Goal: Use online tool/utility

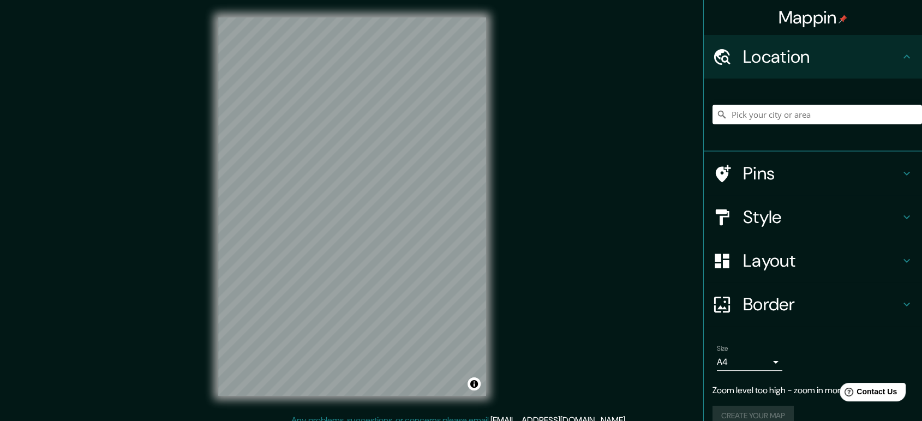
click at [492, 220] on div "© Mapbox © OpenStreetMap Improve this map" at bounding box center [352, 207] width 303 height 414
click at [373, 7] on div "© Mapbox © OpenStreetMap Improve this map" at bounding box center [352, 207] width 303 height 414
click at [811, 265] on h4 "Layout" at bounding box center [821, 261] width 157 height 22
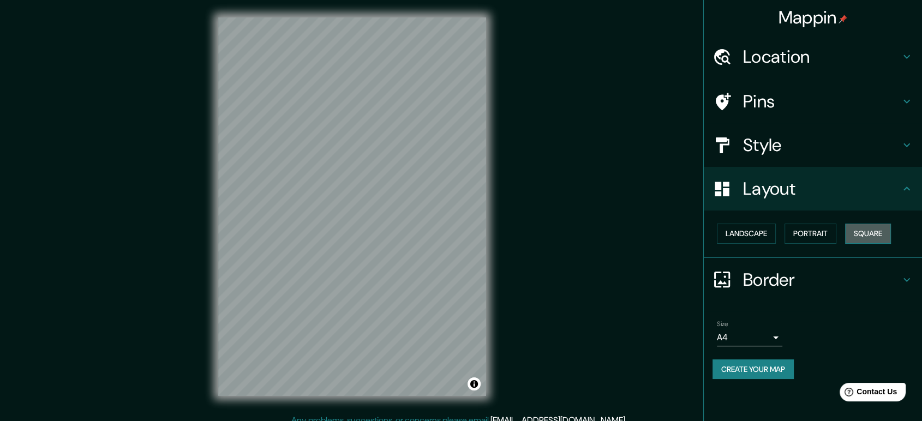
click at [876, 236] on button "Square" at bounding box center [869, 234] width 46 height 20
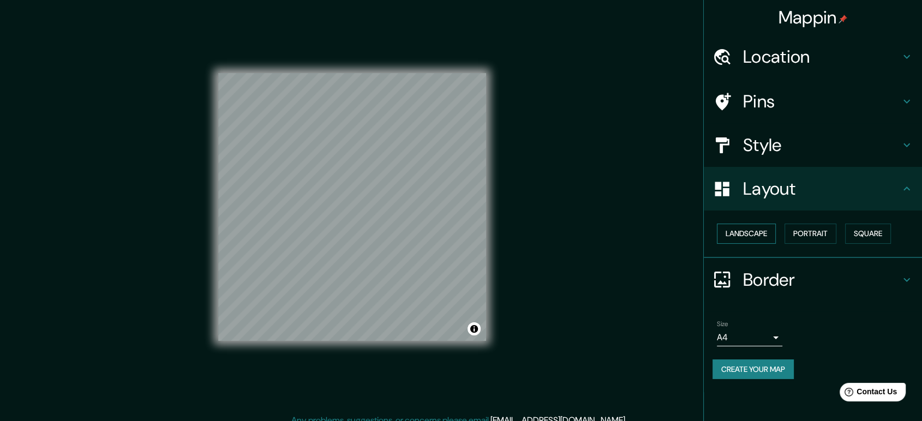
click at [757, 234] on button "Landscape" at bounding box center [746, 234] width 59 height 20
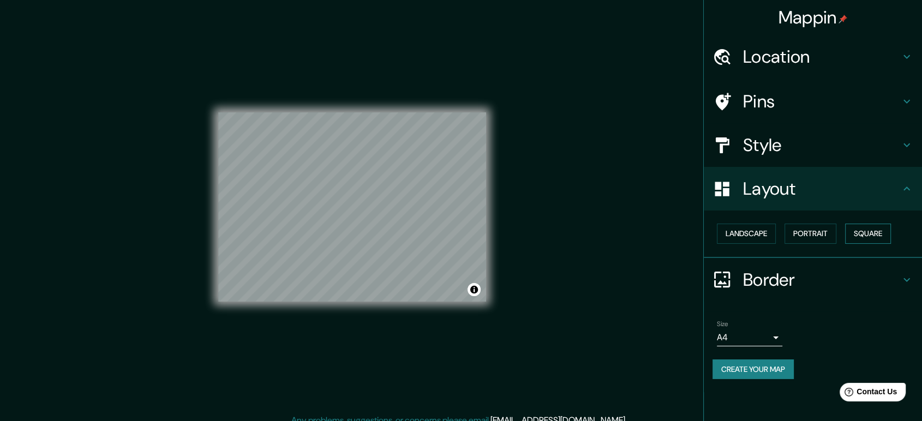
click at [873, 237] on button "Square" at bounding box center [869, 234] width 46 height 20
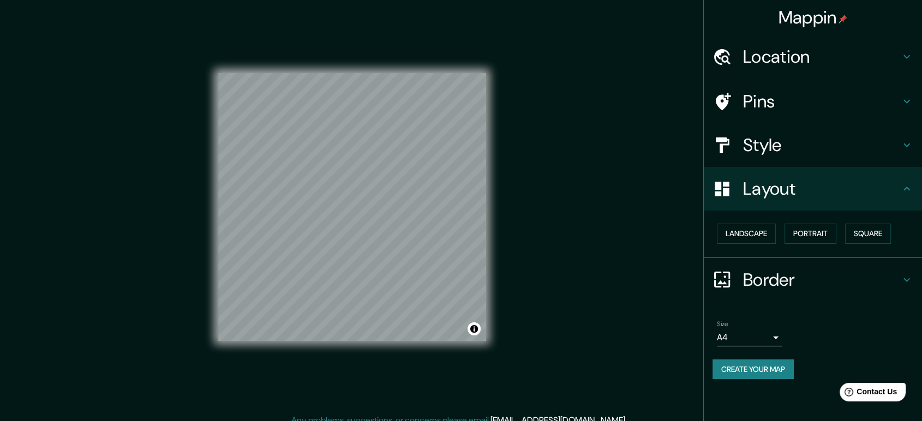
click at [769, 277] on h4 "Border" at bounding box center [821, 280] width 157 height 22
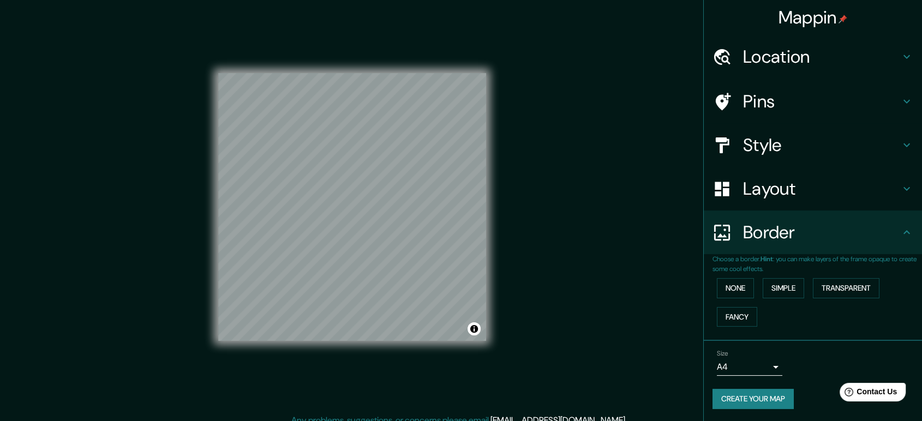
click at [548, 198] on div "Mappin Location Pins Style Layout Border Choose a border. Hint : you can make l…" at bounding box center [461, 216] width 922 height 432
click at [741, 144] on div at bounding box center [728, 145] width 31 height 19
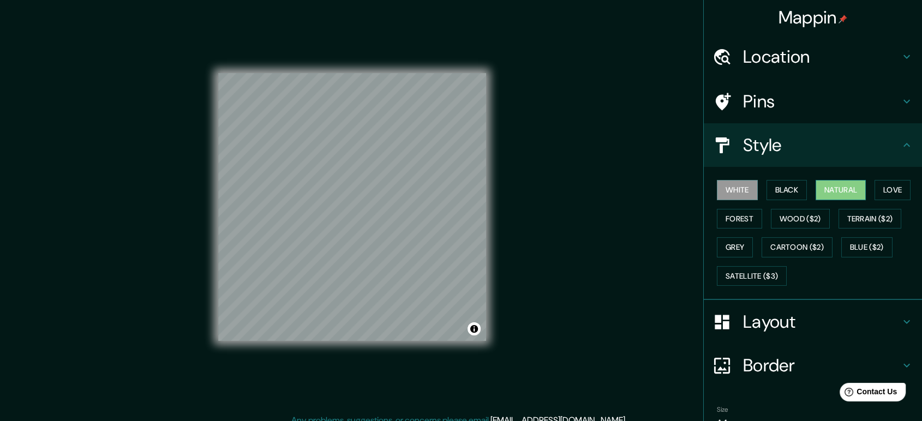
click at [835, 190] on button "Natural" at bounding box center [841, 190] width 50 height 20
click at [771, 143] on ul "Location Pins Style White Black Natural Love Forest Wood ($2) Terrain ($2) Grey…" at bounding box center [813, 257] width 218 height 444
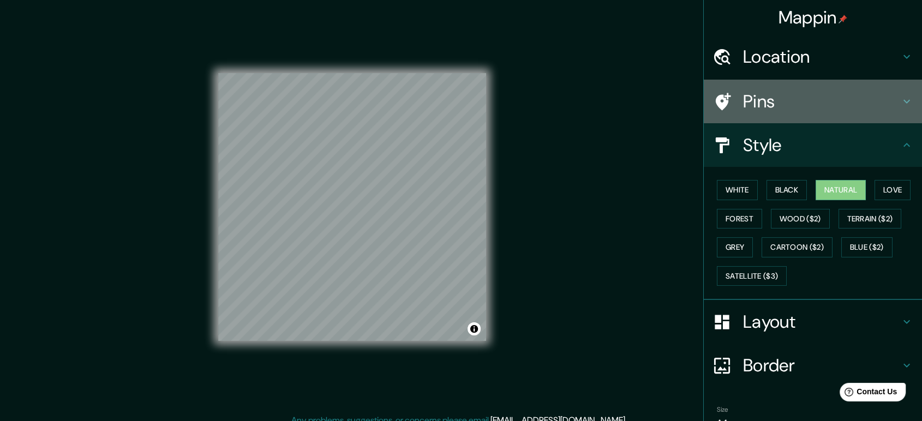
click at [777, 105] on h4 "Pins" at bounding box center [821, 102] width 157 height 22
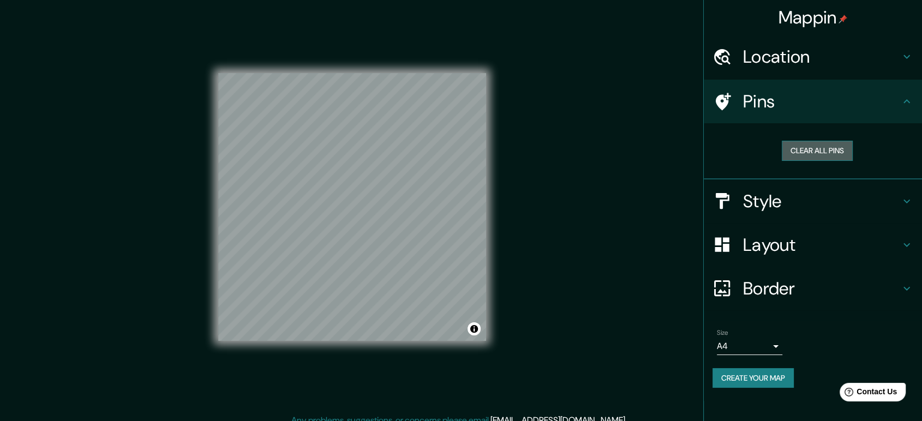
click at [832, 151] on button "Clear all pins" at bounding box center [817, 151] width 71 height 20
click at [742, 109] on div at bounding box center [728, 101] width 31 height 19
click at [359, 195] on div at bounding box center [358, 195] width 9 height 9
click at [353, 202] on div at bounding box center [354, 203] width 9 height 9
click at [358, 197] on div at bounding box center [357, 197] width 9 height 9
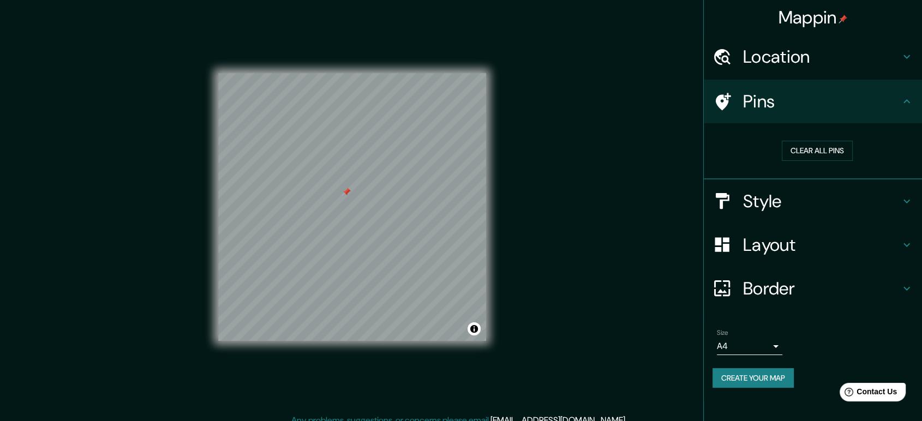
click at [346, 191] on div at bounding box center [346, 192] width 9 height 9
click at [367, 205] on div at bounding box center [368, 208] width 9 height 9
click at [364, 177] on div at bounding box center [364, 179] width 9 height 9
